Goal: Information Seeking & Learning: Find specific fact

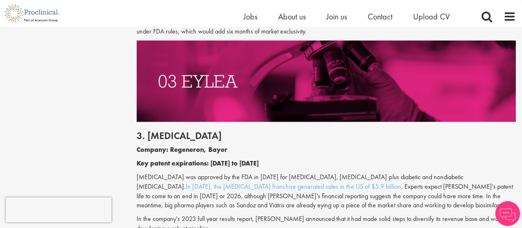
scroll to position [1052, 0]
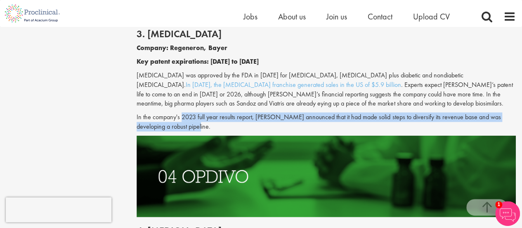
drag, startPoint x: 226, startPoint y: 116, endPoint x: 150, endPoint y: 96, distance: 78.8
click at [150, 96] on div "3. [MEDICAL_DATA] Company: Regeneron, Bayer Key patent expirations: [DATE] to […" at bounding box center [326, 77] width 392 height 115
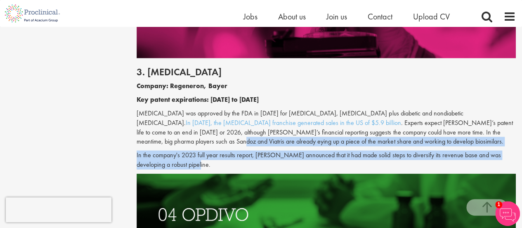
scroll to position [1017, 0]
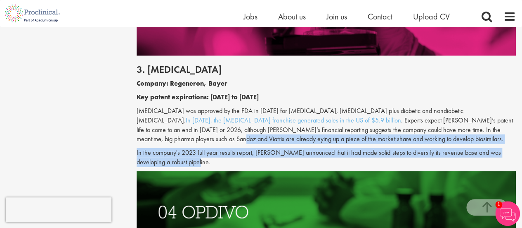
click at [358, 134] on div "3. [MEDICAL_DATA] Company: Regeneron, Bayer Key patent expirations: [DATE] to […" at bounding box center [326, 113] width 392 height 115
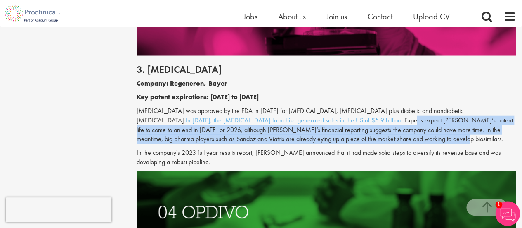
drag, startPoint x: 349, startPoint y: 108, endPoint x: 369, endPoint y: 134, distance: 33.0
click at [369, 134] on p "[MEDICAL_DATA] was approved by the FDA in [DATE] for [MEDICAL_DATA], [MEDICAL_D…" at bounding box center [326, 125] width 379 height 38
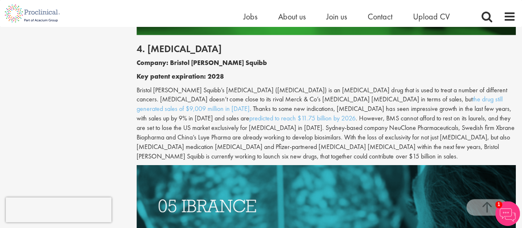
scroll to position [1236, 0]
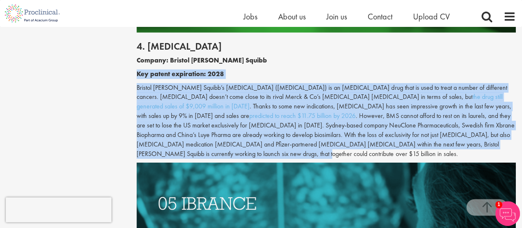
drag, startPoint x: 132, startPoint y: 68, endPoint x: 439, endPoint y: 142, distance: 315.6
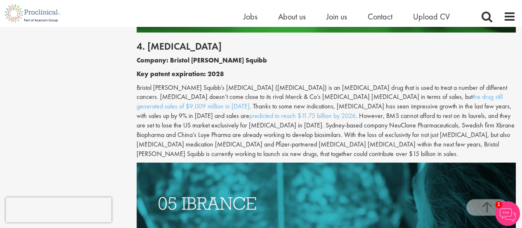
click at [457, 141] on div "4. [MEDICAL_DATA] Company: Bristol [PERSON_NAME] Squibb Key patent expiration: …" at bounding box center [326, 98] width 392 height 130
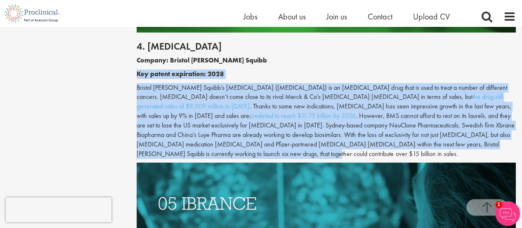
drag, startPoint x: 126, startPoint y: 56, endPoint x: 490, endPoint y: 134, distance: 371.6
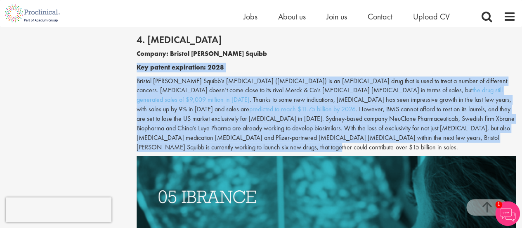
click at [465, 132] on p "Bristol [PERSON_NAME] Squibb’s [MEDICAL_DATA] ([MEDICAL_DATA]) is an [MEDICAL_D…" at bounding box center [326, 114] width 379 height 76
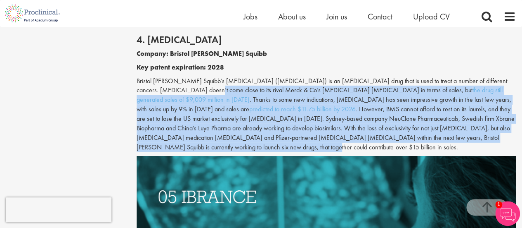
drag, startPoint x: 450, startPoint y: 131, endPoint x: 173, endPoint y: 80, distance: 282.6
click at [173, 80] on p "Bristol [PERSON_NAME] Squibb’s [MEDICAL_DATA] ([MEDICAL_DATA]) is an [MEDICAL_D…" at bounding box center [326, 114] width 379 height 76
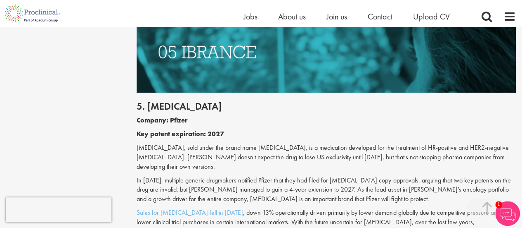
scroll to position [1387, 0]
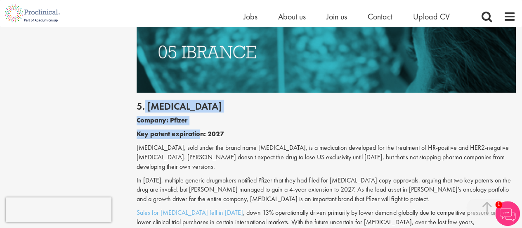
drag, startPoint x: 145, startPoint y: 87, endPoint x: 288, endPoint y: 171, distance: 165.8
click at [288, 171] on div "5. [MEDICAL_DATA] Company: Pfizer Key patent expiration: 2027 [MEDICAL_DATA], s…" at bounding box center [326, 166] width 392 height 148
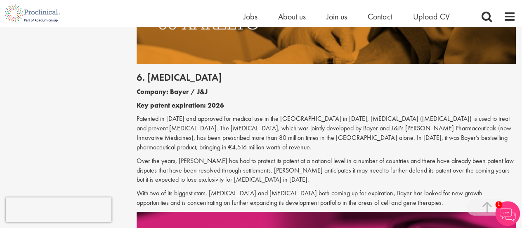
scroll to position [1646, 0]
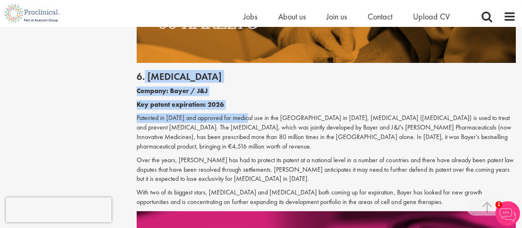
drag, startPoint x: 144, startPoint y: 41, endPoint x: 263, endPoint y: 107, distance: 136.2
click at [263, 107] on div "6. [MEDICAL_DATA] Company: Bayer / J&J Key patent expiration: 2026 Patented in …" at bounding box center [326, 137] width 392 height 148
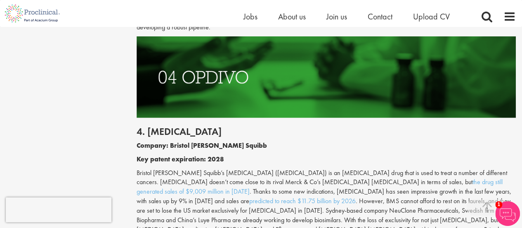
scroll to position [1150, 0]
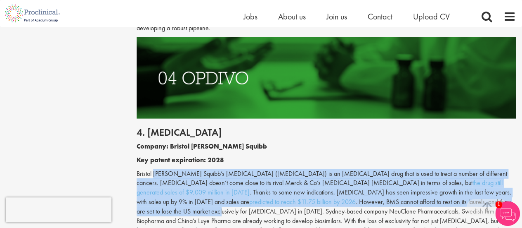
drag, startPoint x: 153, startPoint y: 156, endPoint x: 392, endPoint y: 191, distance: 242.0
click at [392, 191] on div "4. [MEDICAL_DATA] Company: Bristol [PERSON_NAME] Squibb Key patent expiration: …" at bounding box center [326, 184] width 392 height 130
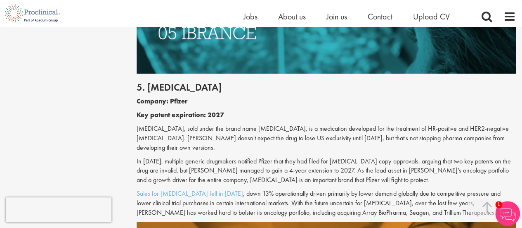
scroll to position [1408, 0]
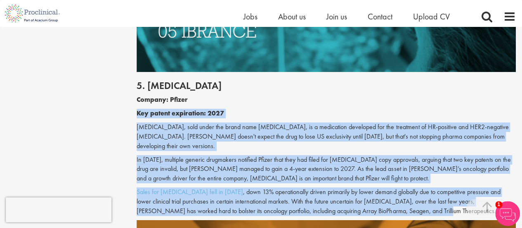
drag, startPoint x: 130, startPoint y: 89, endPoint x: 370, endPoint y: 182, distance: 257.4
click at [370, 182] on div "Content types Quizzes Blogs Guidebooks & Reports Videos Infographics Case studi…" at bounding box center [261, 78] width 522 height 2797
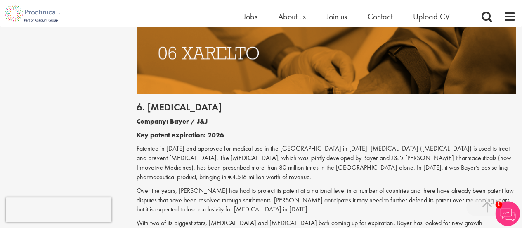
scroll to position [1614, 0]
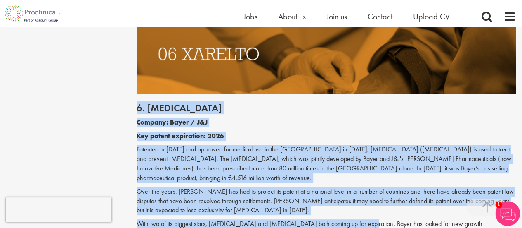
drag, startPoint x: 125, startPoint y: 82, endPoint x: 359, endPoint y: 187, distance: 256.0
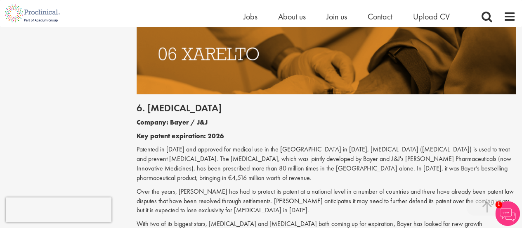
click at [367, 219] on p "With two of its biggest stars, [MEDICAL_DATA] and [MEDICAL_DATA] both coming up…" at bounding box center [326, 228] width 379 height 19
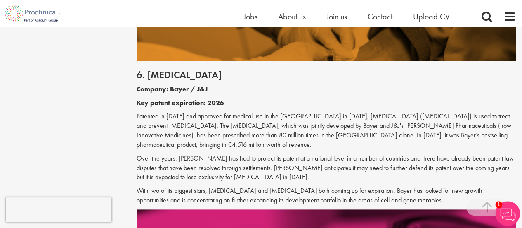
scroll to position [1647, 0]
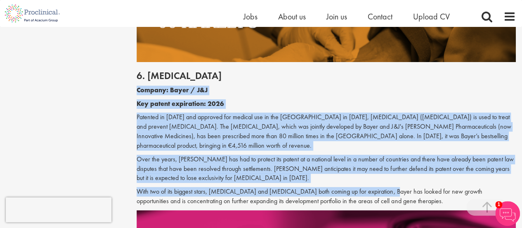
drag, startPoint x: 382, startPoint y: 158, endPoint x: 110, endPoint y: 51, distance: 292.1
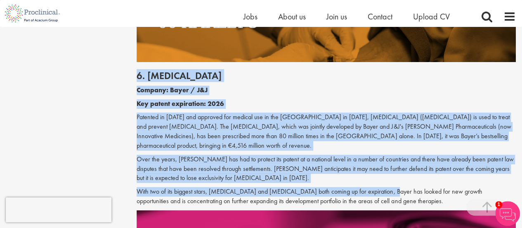
click at [242, 154] on p "Over the years, [PERSON_NAME] has had to protect its patent at a national level…" at bounding box center [326, 168] width 379 height 28
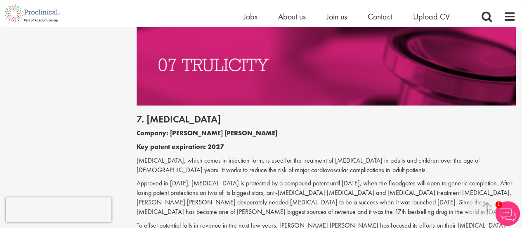
scroll to position [1834, 0]
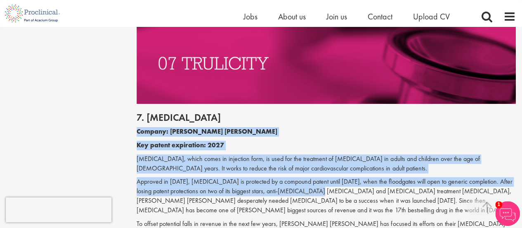
drag, startPoint x: 129, startPoint y: 88, endPoint x: 311, endPoint y: 156, distance: 194.8
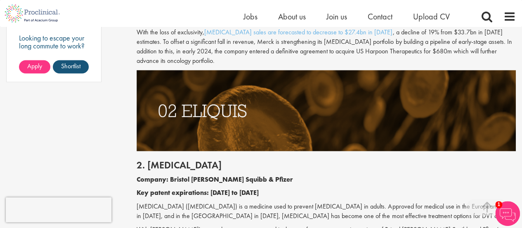
scroll to position [706, 0]
click at [164, 164] on h2 "2. [MEDICAL_DATA]" at bounding box center [326, 164] width 379 height 11
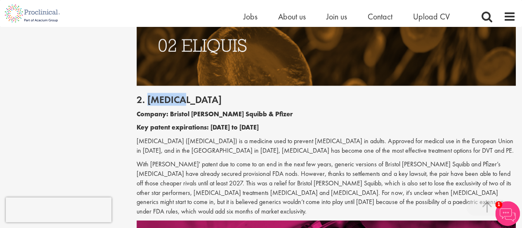
scroll to position [772, 0]
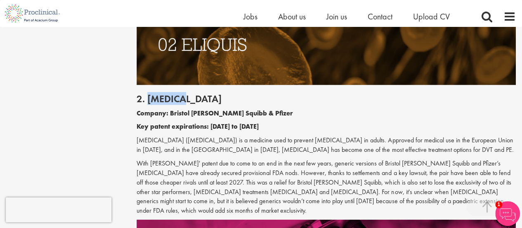
copy h2 "[MEDICAL_DATA]"
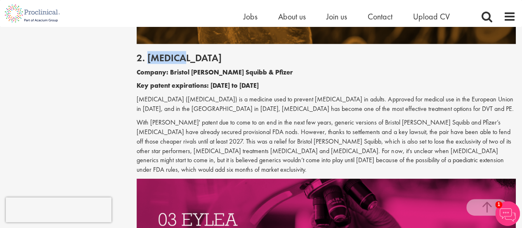
scroll to position [815, 0]
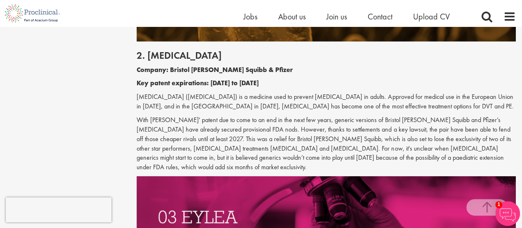
click at [166, 104] on p "[MEDICAL_DATA] ([MEDICAL_DATA]) is a medicine used to prevent [MEDICAL_DATA] in…" at bounding box center [326, 101] width 379 height 19
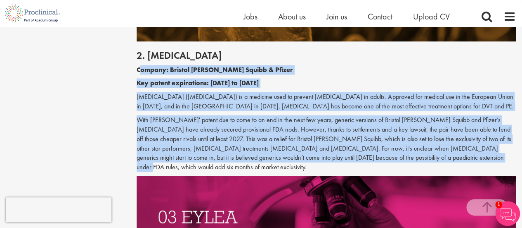
drag, startPoint x: 140, startPoint y: 70, endPoint x: 432, endPoint y: 159, distance: 305.1
click at [432, 159] on div "2. [MEDICAL_DATA] Company: Bristol [PERSON_NAME] Squibb & Pfizer Key patent exp…" at bounding box center [326, 109] width 392 height 134
copy div "loremi: Dolorsi Ametc Adipis & Elitse Doe tempor incididuntu: 3066 la 4061 Etdo…"
click at [297, 122] on p "With [PERSON_NAME]' patent due to come to an end in the next few years, generic…" at bounding box center [326, 143] width 379 height 57
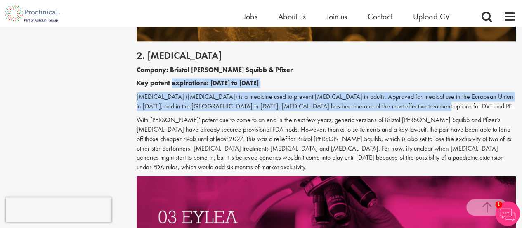
drag, startPoint x: 173, startPoint y: 84, endPoint x: 407, endPoint y: 105, distance: 235.0
click at [407, 105] on div "2. [MEDICAL_DATA] Company: Bristol [PERSON_NAME] Squibb & Pfizer Key patent exp…" at bounding box center [326, 109] width 392 height 134
click at [407, 105] on p "[MEDICAL_DATA] ([MEDICAL_DATA]) is a medicine used to prevent [MEDICAL_DATA] in…" at bounding box center [326, 101] width 379 height 19
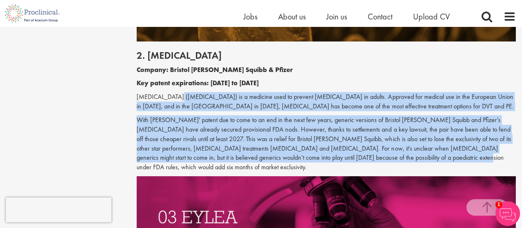
drag, startPoint x: 172, startPoint y: 93, endPoint x: 384, endPoint y: 158, distance: 221.6
click at [384, 158] on div "2. [MEDICAL_DATA] Company: Bristol [PERSON_NAME] Squibb & Pfizer Key patent exp…" at bounding box center [326, 109] width 392 height 134
click at [384, 158] on p "With [PERSON_NAME]' patent due to come to an end in the next few years, generic…" at bounding box center [326, 143] width 379 height 57
drag, startPoint x: 400, startPoint y: 156, endPoint x: 211, endPoint y: 97, distance: 198.0
click at [211, 97] on div "2. [MEDICAL_DATA] Company: Bristol [PERSON_NAME] Squibb & Pfizer Key patent exp…" at bounding box center [326, 109] width 392 height 134
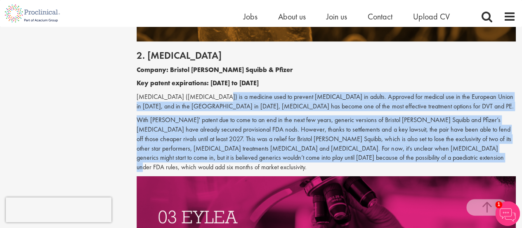
click at [211, 97] on p "[MEDICAL_DATA] ([MEDICAL_DATA]) is a medicine used to prevent [MEDICAL_DATA] in…" at bounding box center [326, 101] width 379 height 19
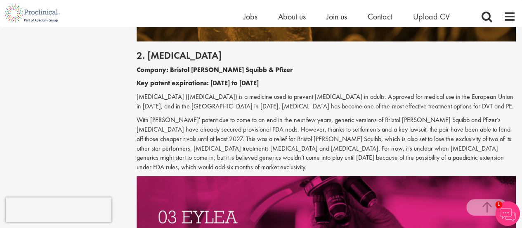
click at [155, 50] on h2 "2. [MEDICAL_DATA]" at bounding box center [326, 55] width 379 height 11
copy h2 "[MEDICAL_DATA]"
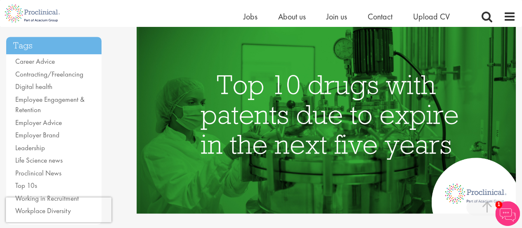
scroll to position [0, 0]
